Goal: Task Accomplishment & Management: Manage account settings

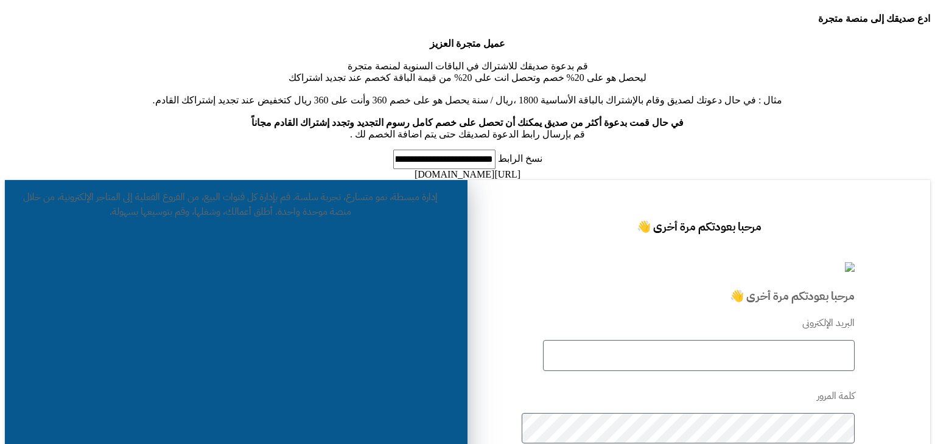
click at [645, 340] on input "text" at bounding box center [699, 355] width 312 height 31
type input "****"
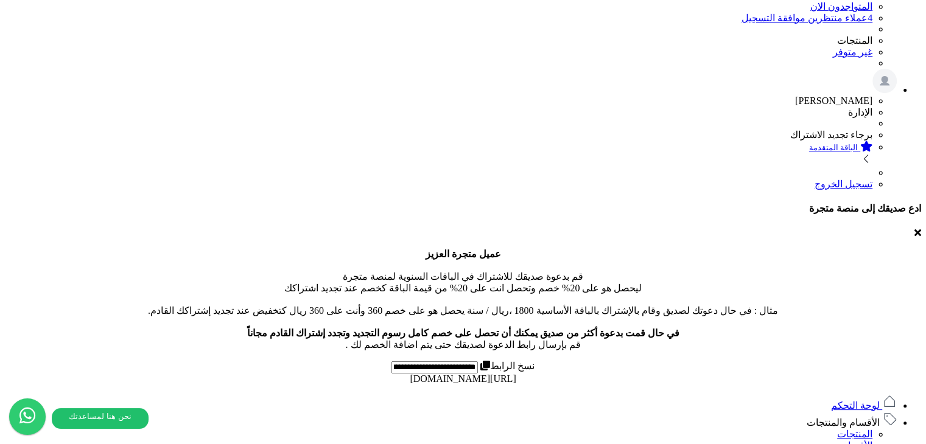
scroll to position [211, 0]
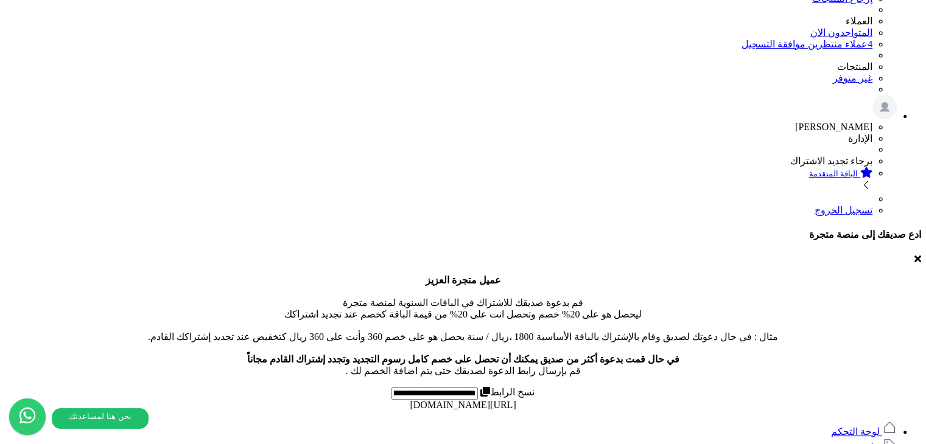
click at [845, 444] on span "الأقسام والمنتجات" at bounding box center [843, 449] width 73 height 10
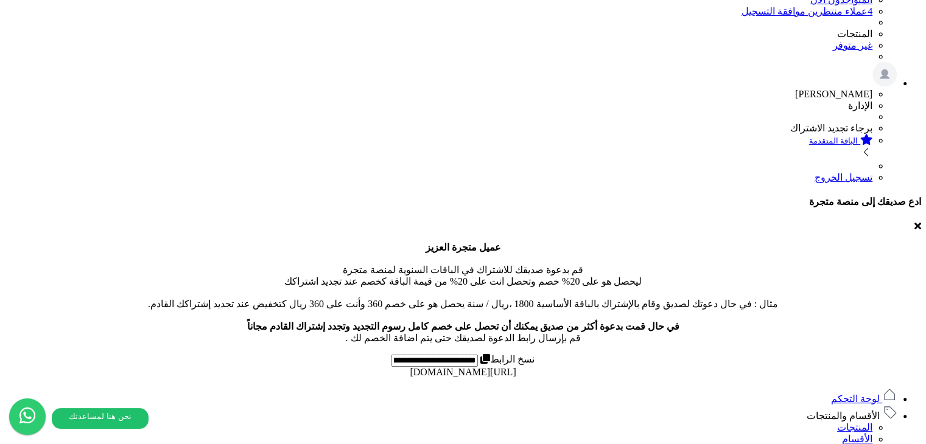
scroll to position [0, 0]
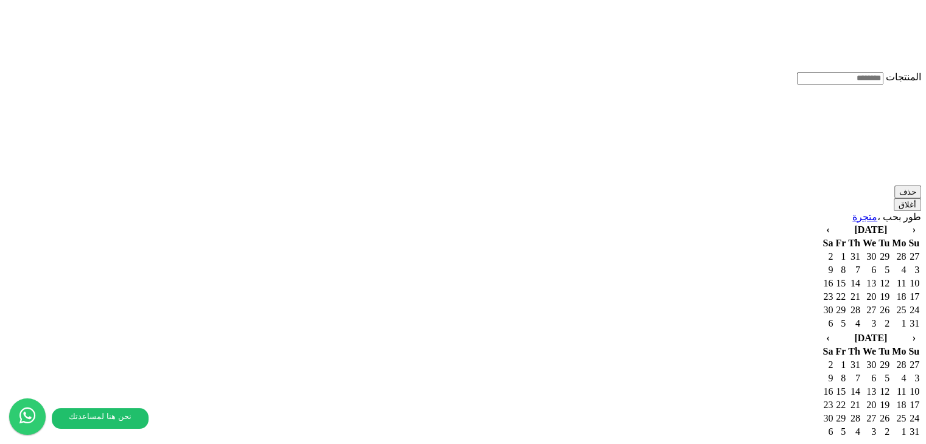
scroll to position [6771, 0]
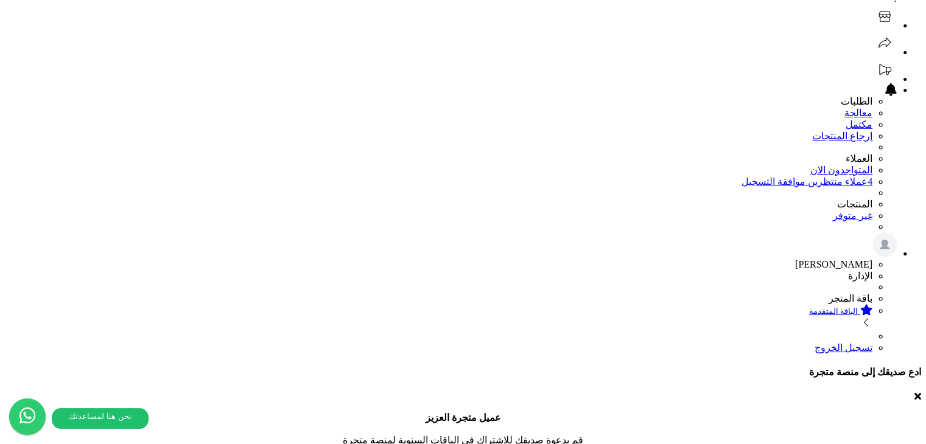
scroll to position [0, 0]
